Goal: Find specific fact: Find specific fact

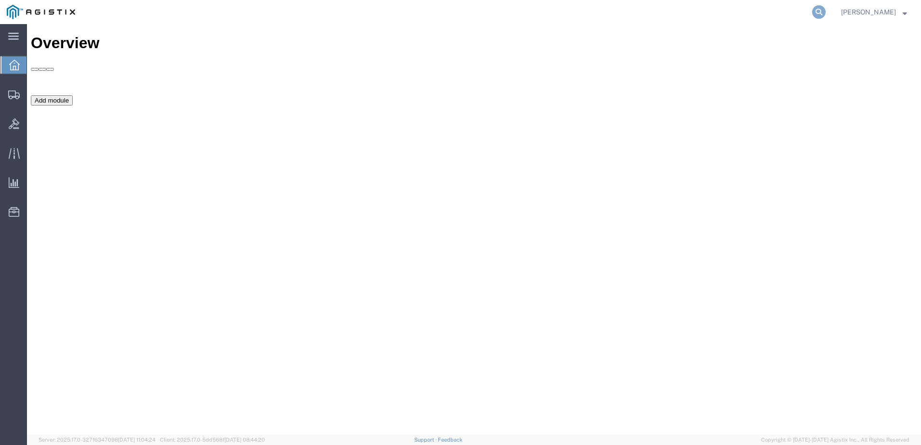
click at [826, 8] on icon at bounding box center [818, 11] width 13 height 13
click at [769, 14] on input "search" at bounding box center [665, 11] width 293 height 23
type input "GDIT-49758"
click at [826, 14] on icon at bounding box center [818, 11] width 13 height 13
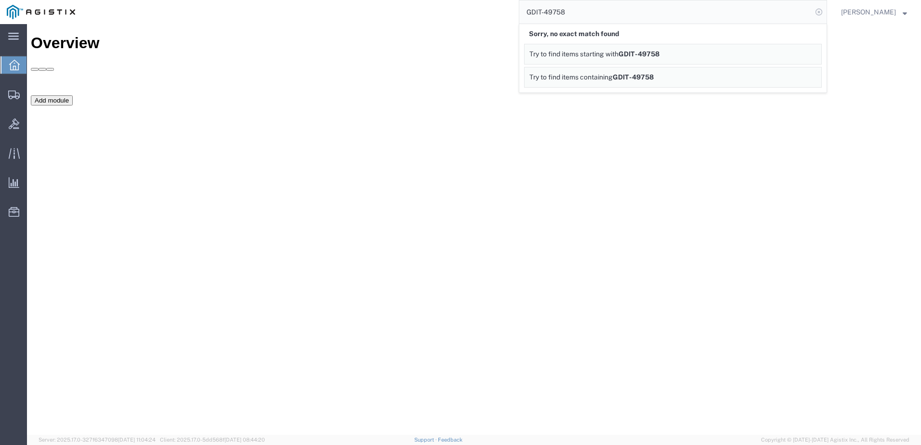
click at [826, 14] on icon at bounding box center [818, 11] width 13 height 13
